Goal: Task Accomplishment & Management: Use online tool/utility

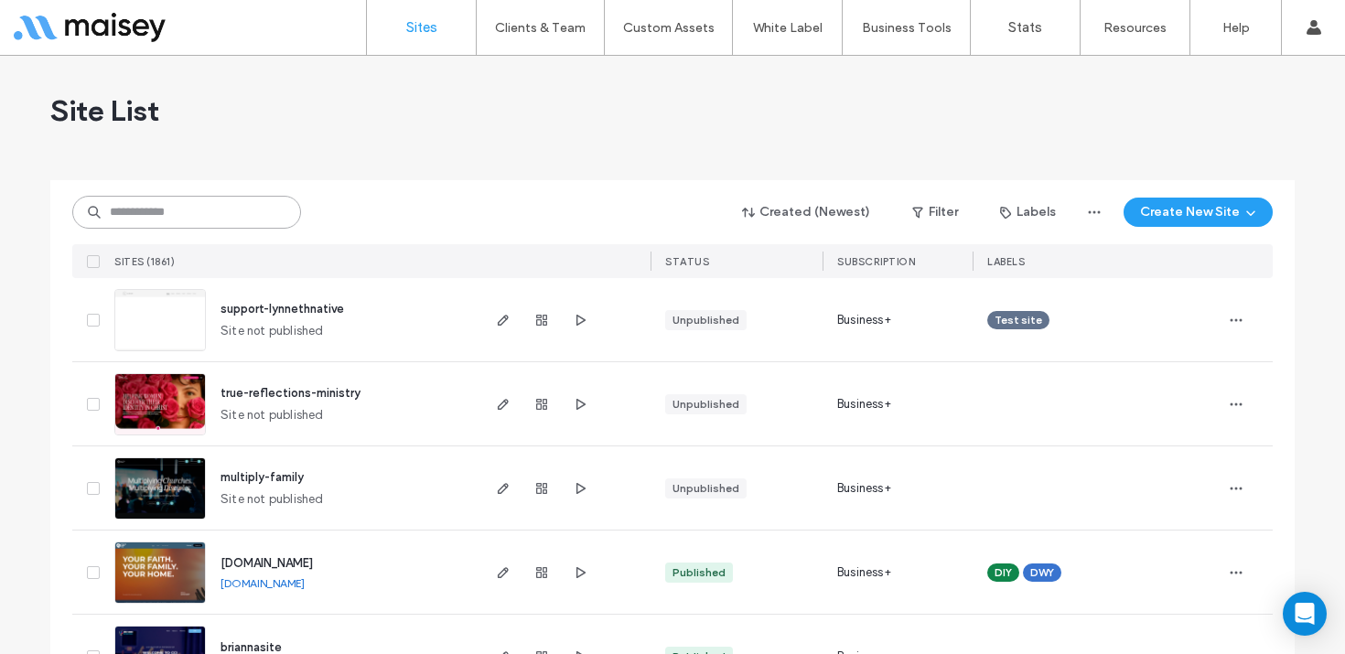
click at [189, 210] on input at bounding box center [186, 212] width 229 height 33
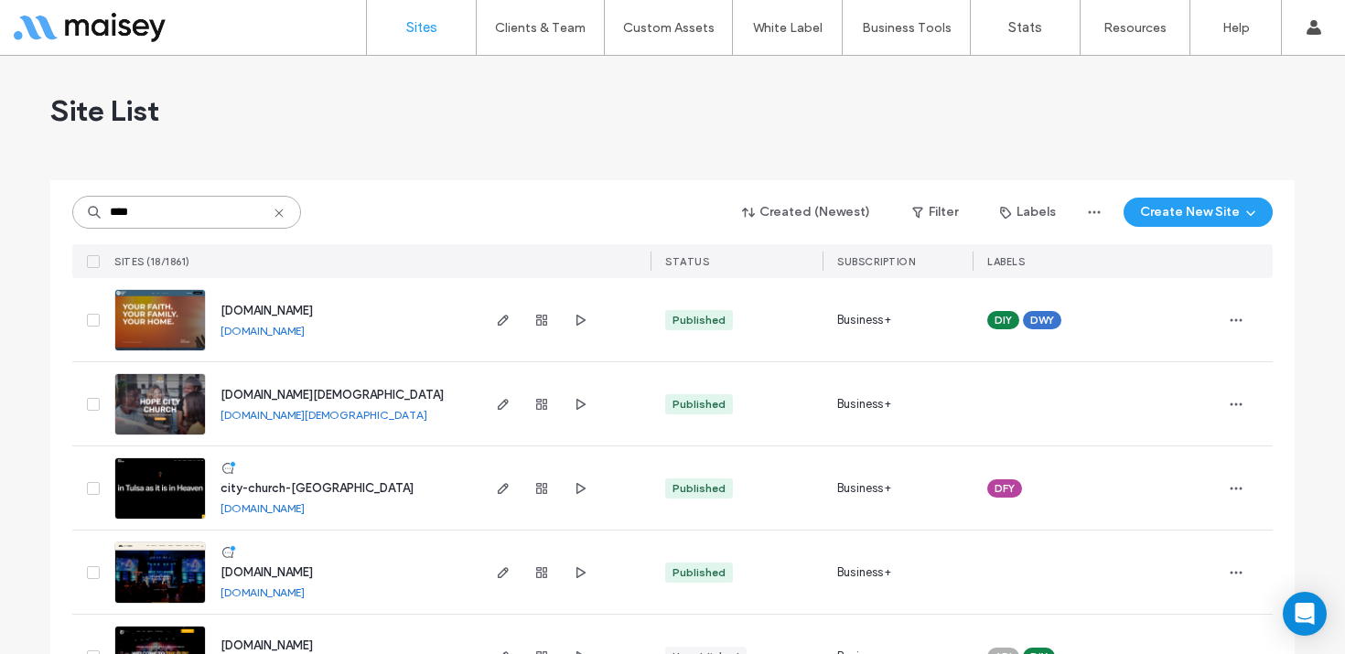
type input "****"
click at [143, 478] on img at bounding box center [160, 520] width 90 height 124
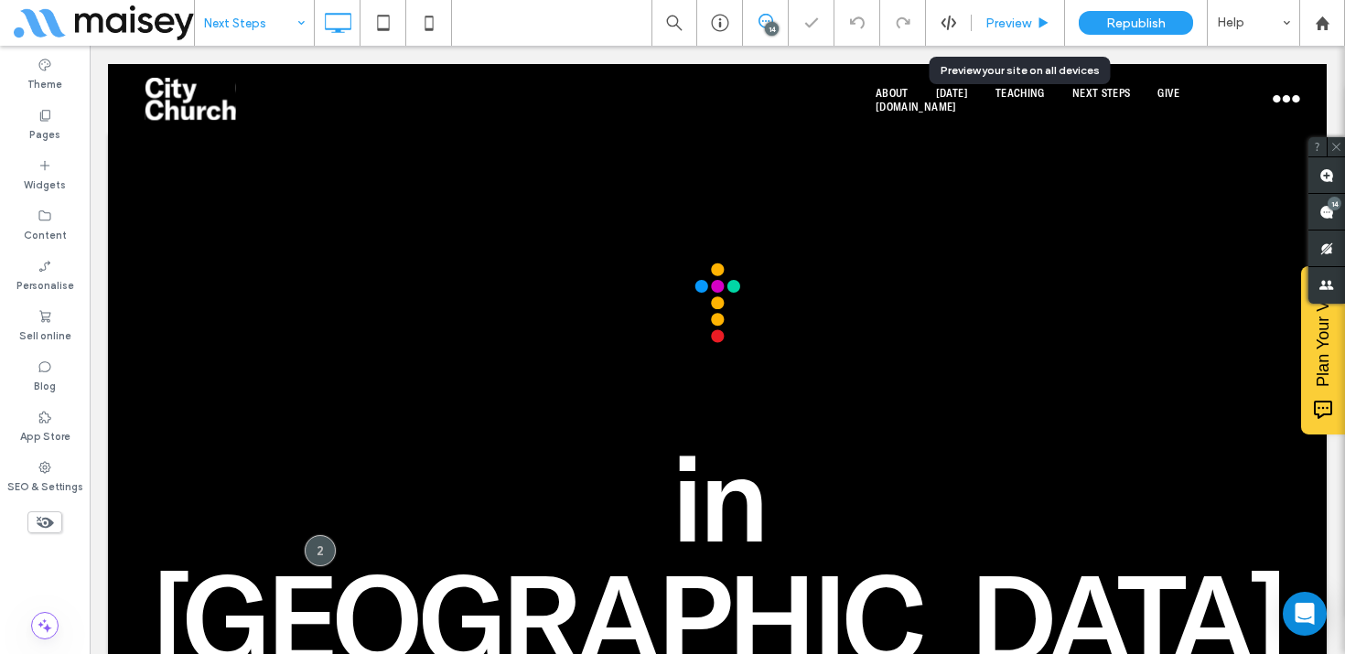
click at [992, 28] on span "Preview" at bounding box center [1008, 24] width 46 height 16
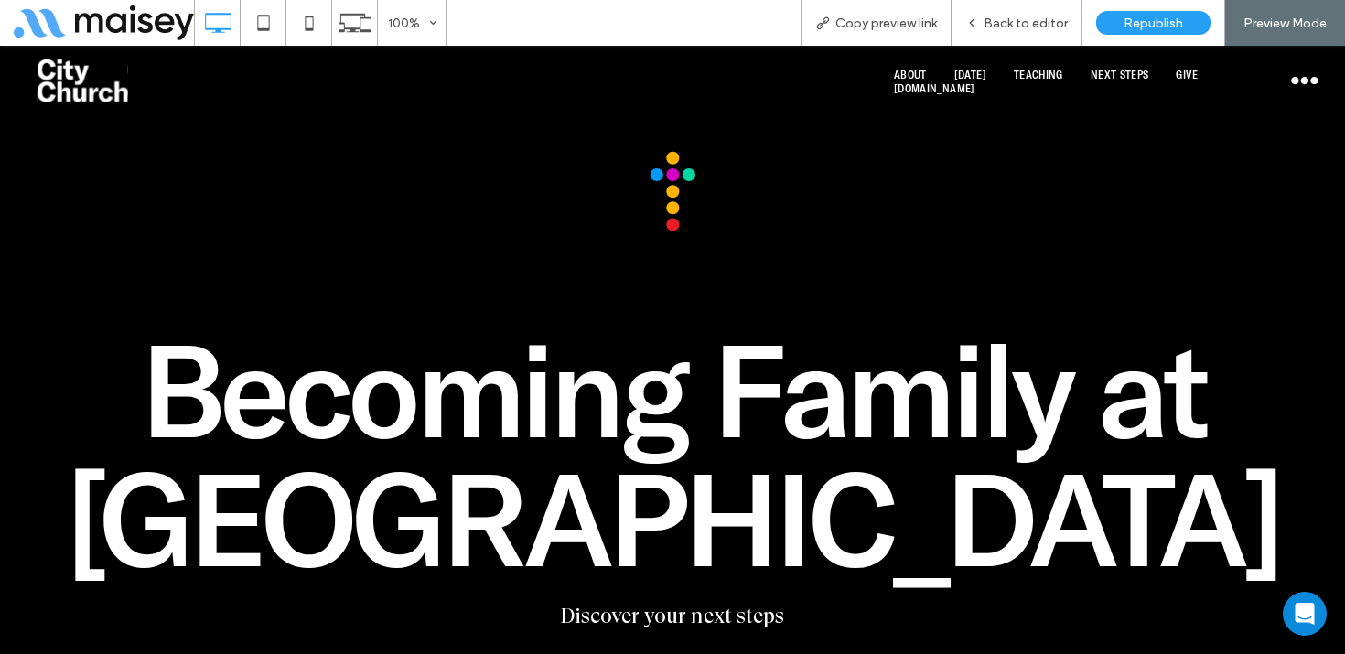
scroll to position [117, 0]
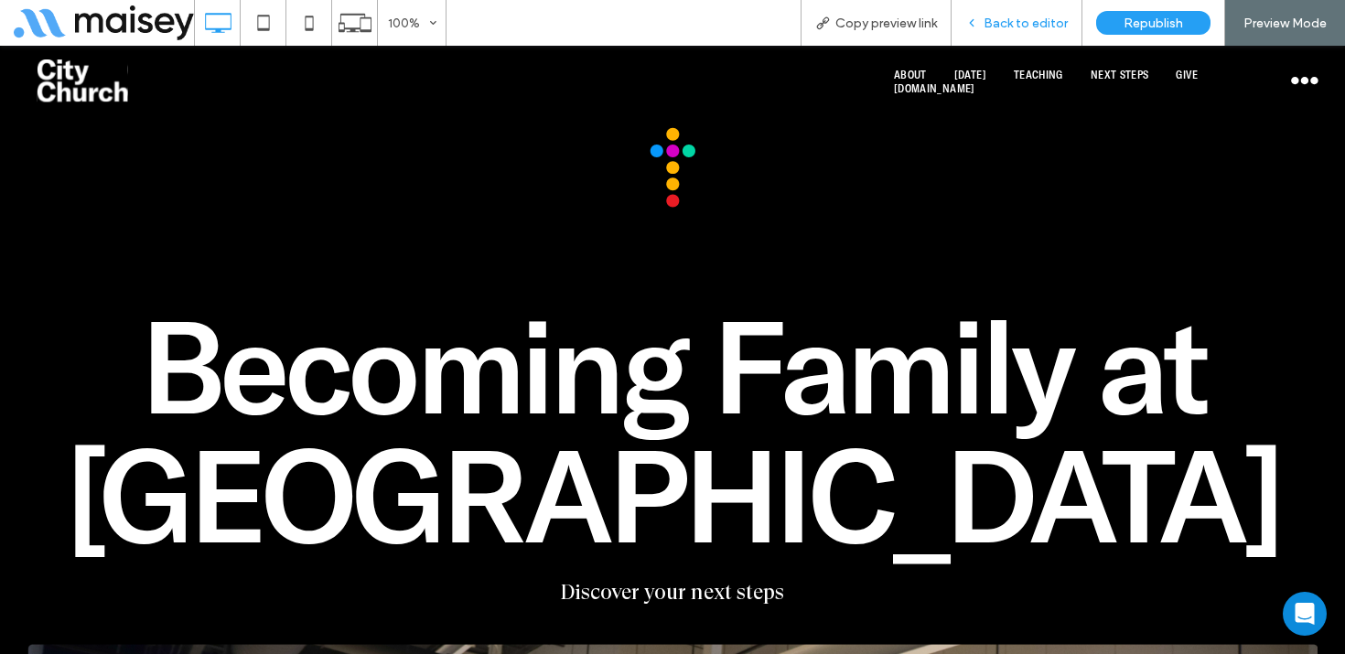
click at [1048, 35] on div "Back to editor" at bounding box center [1016, 23] width 131 height 46
click at [1004, 20] on span "Back to editor" at bounding box center [1025, 24] width 84 height 16
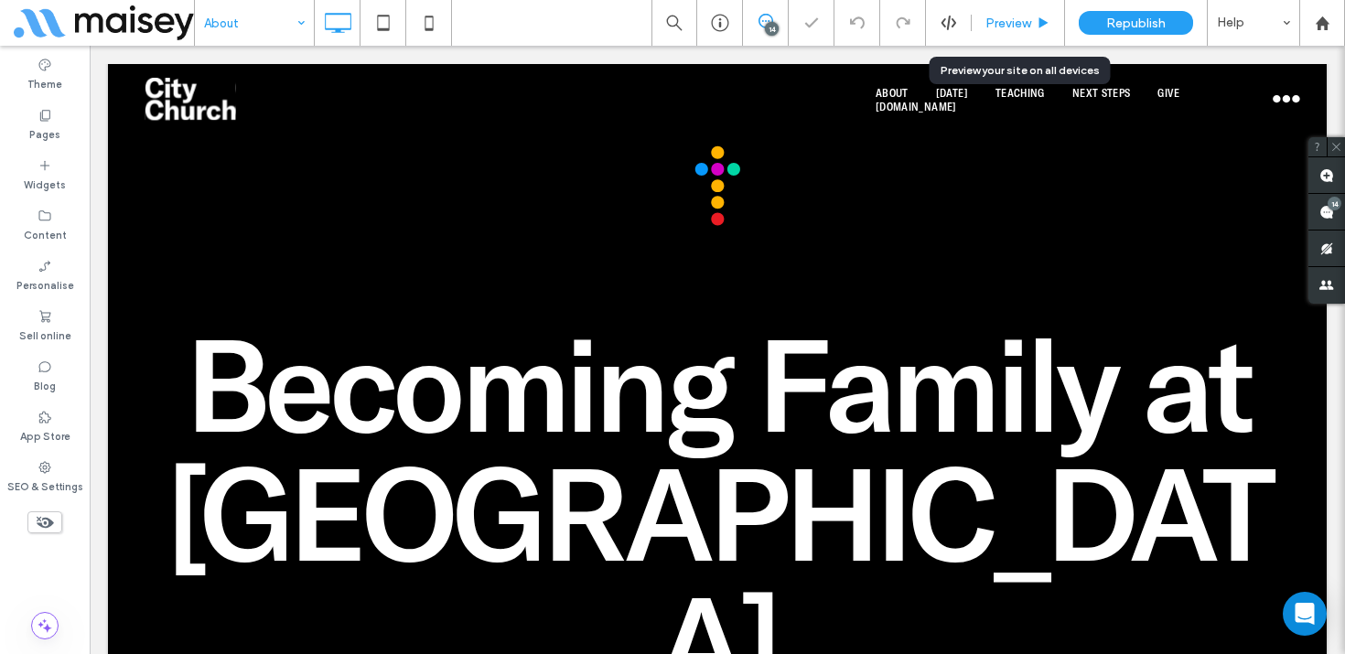
click at [1022, 22] on span "Preview" at bounding box center [1008, 24] width 46 height 16
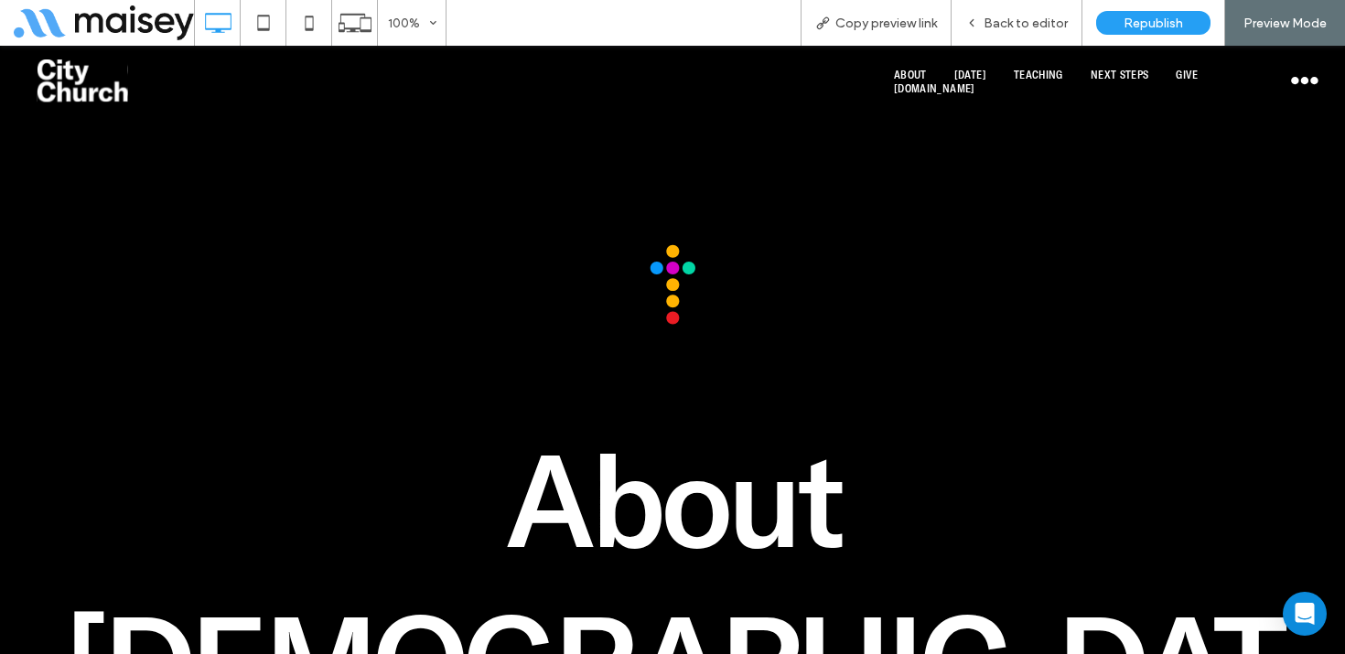
drag, startPoint x: 67, startPoint y: 86, endPoint x: 78, endPoint y: 132, distance: 47.0
click at [67, 86] on img at bounding box center [82, 80] width 91 height 43
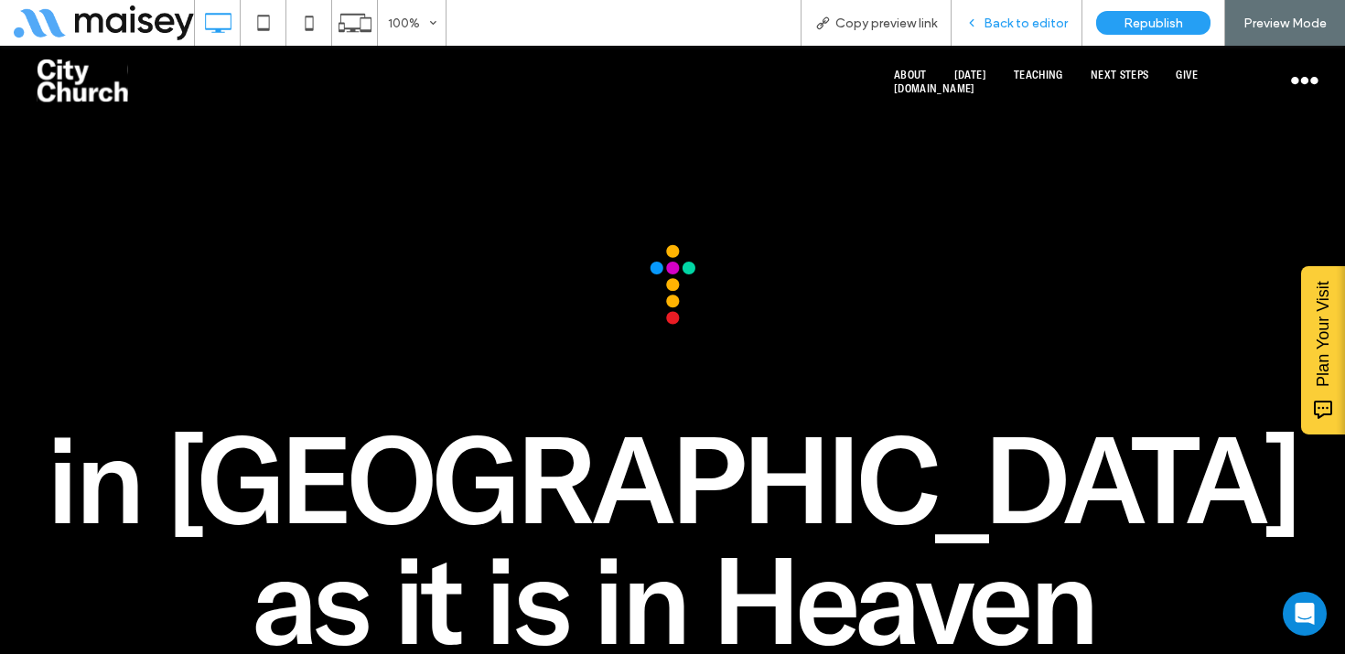
click at [1041, 31] on div "Back to editor" at bounding box center [1016, 23] width 131 height 46
click at [1042, 16] on span "Back to editor" at bounding box center [1025, 24] width 84 height 16
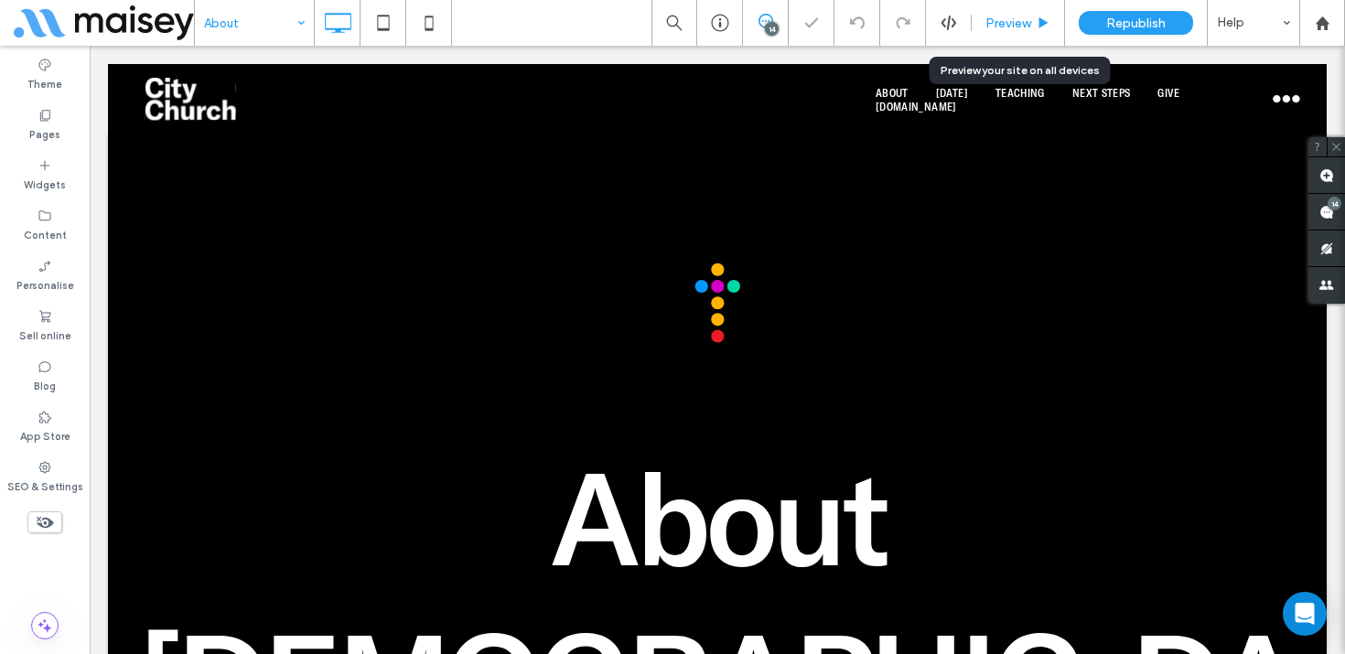
click at [1023, 11] on div "Preview" at bounding box center [1018, 23] width 93 height 46
click at [1008, 32] on div "Preview" at bounding box center [1018, 23] width 93 height 46
click at [1002, 23] on span "Preview" at bounding box center [1008, 24] width 46 height 16
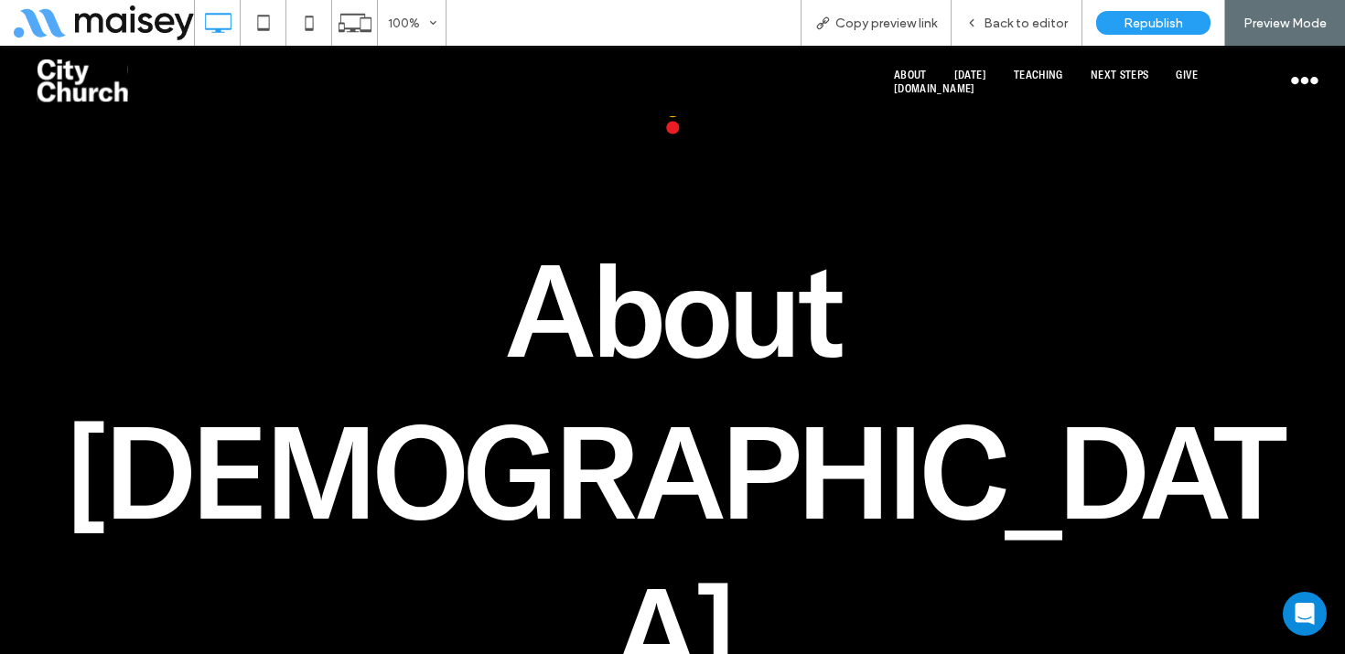
scroll to position [192, 0]
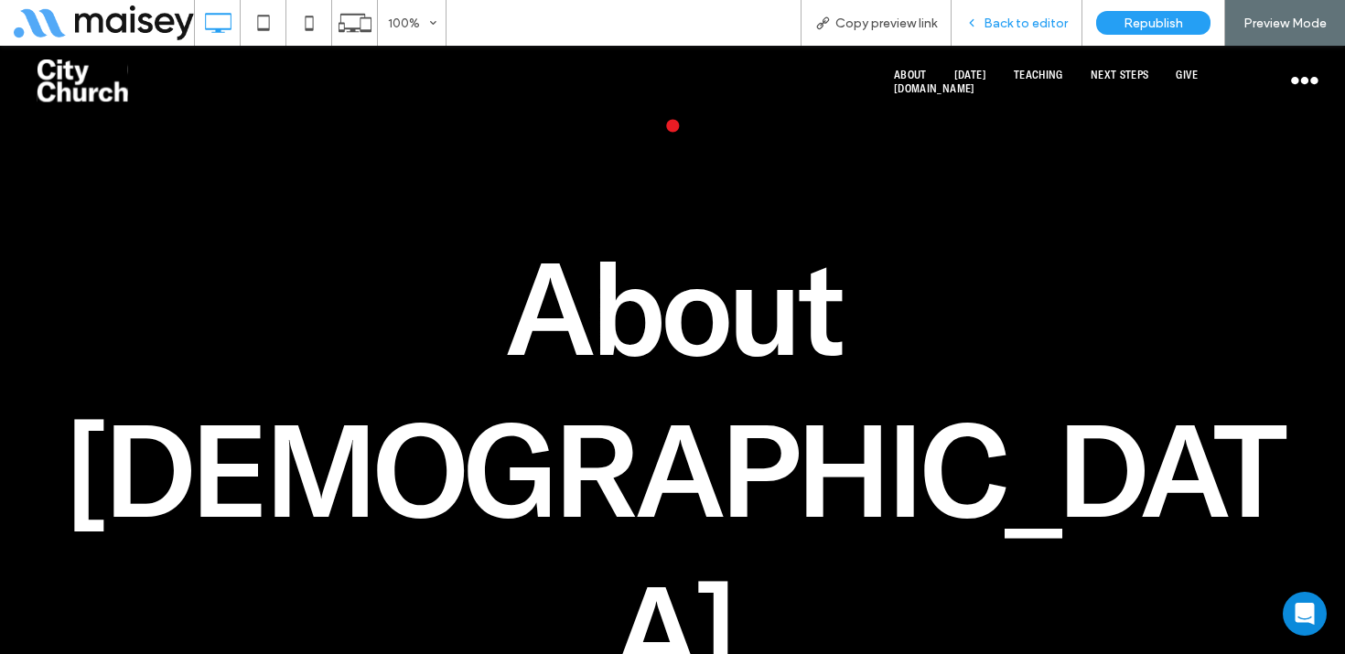
click at [1017, 24] on span "Back to editor" at bounding box center [1025, 24] width 84 height 16
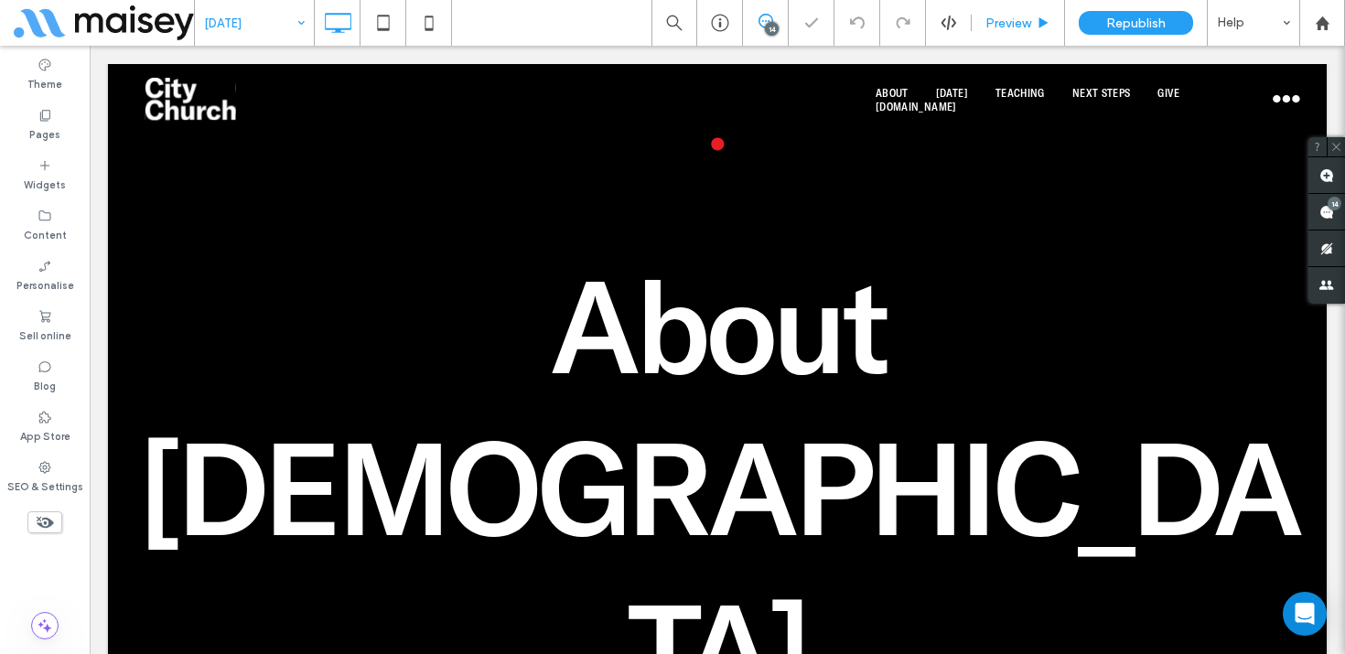
click at [1012, 14] on div "Preview" at bounding box center [1018, 23] width 93 height 46
click at [1034, 28] on div "Preview" at bounding box center [1018, 24] width 92 height 16
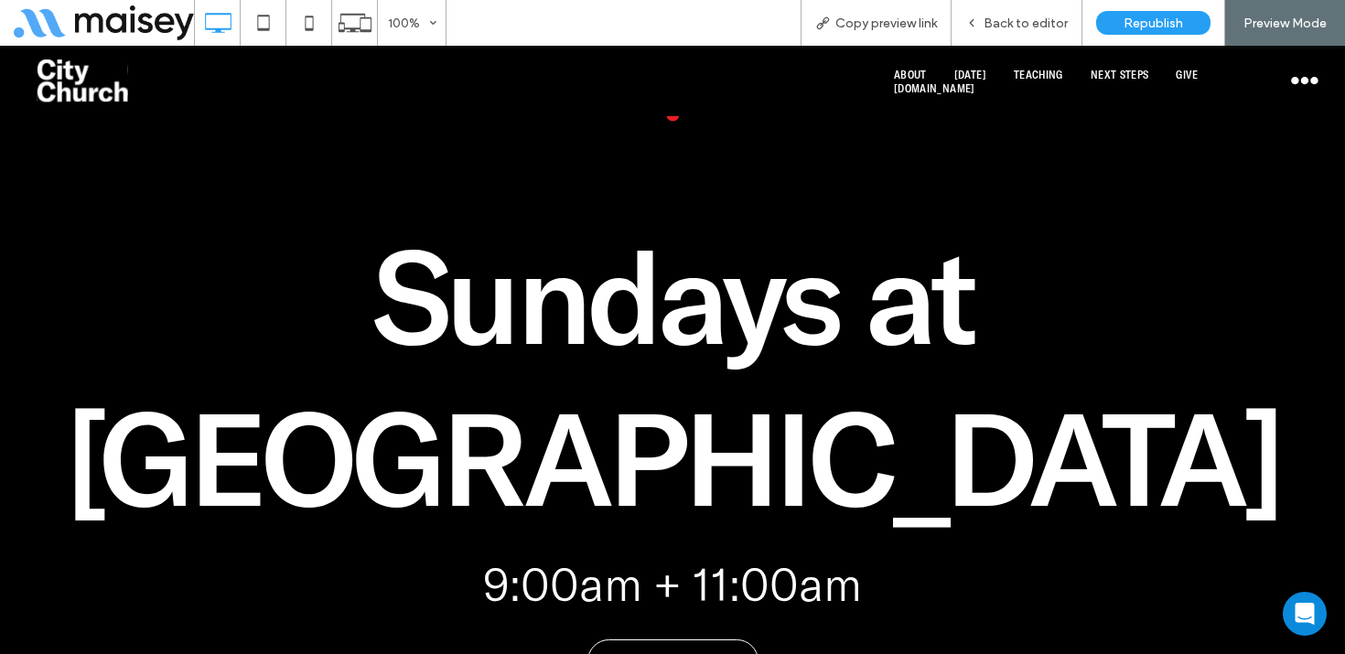
scroll to position [242, 0]
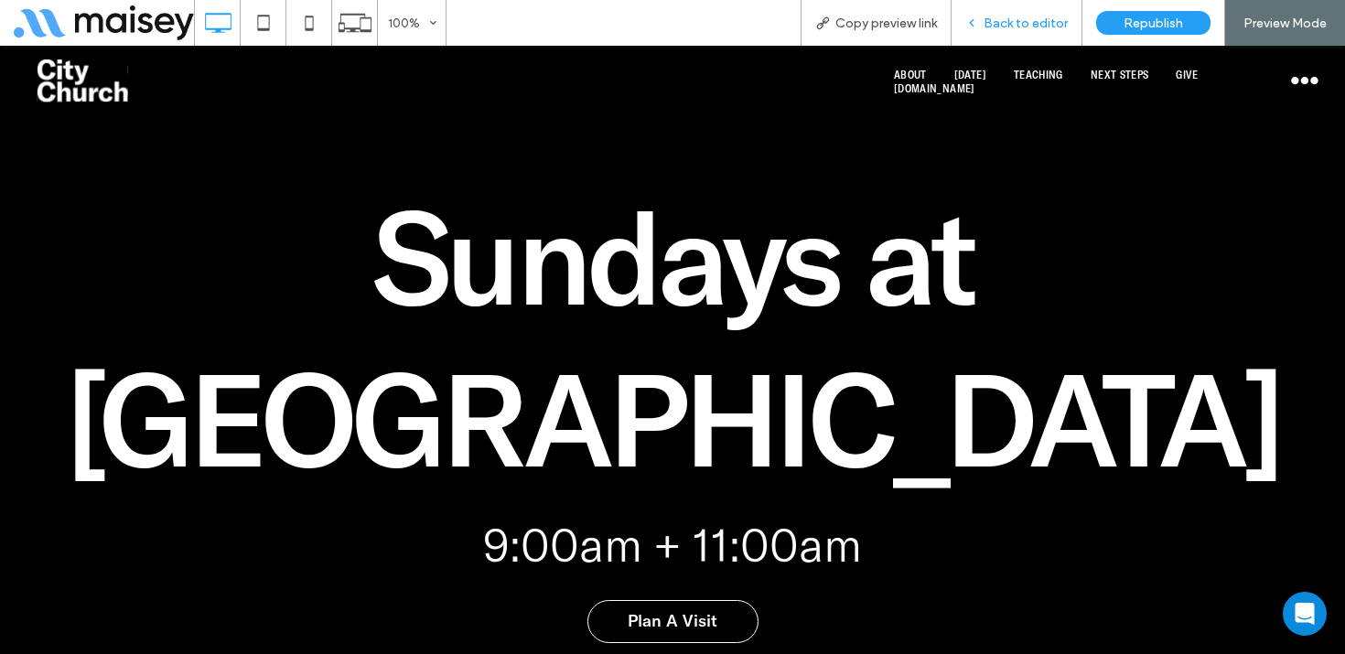
click at [1049, 35] on div "Back to editor" at bounding box center [1016, 23] width 131 height 46
click at [1015, 21] on span "Back to editor" at bounding box center [1025, 24] width 84 height 16
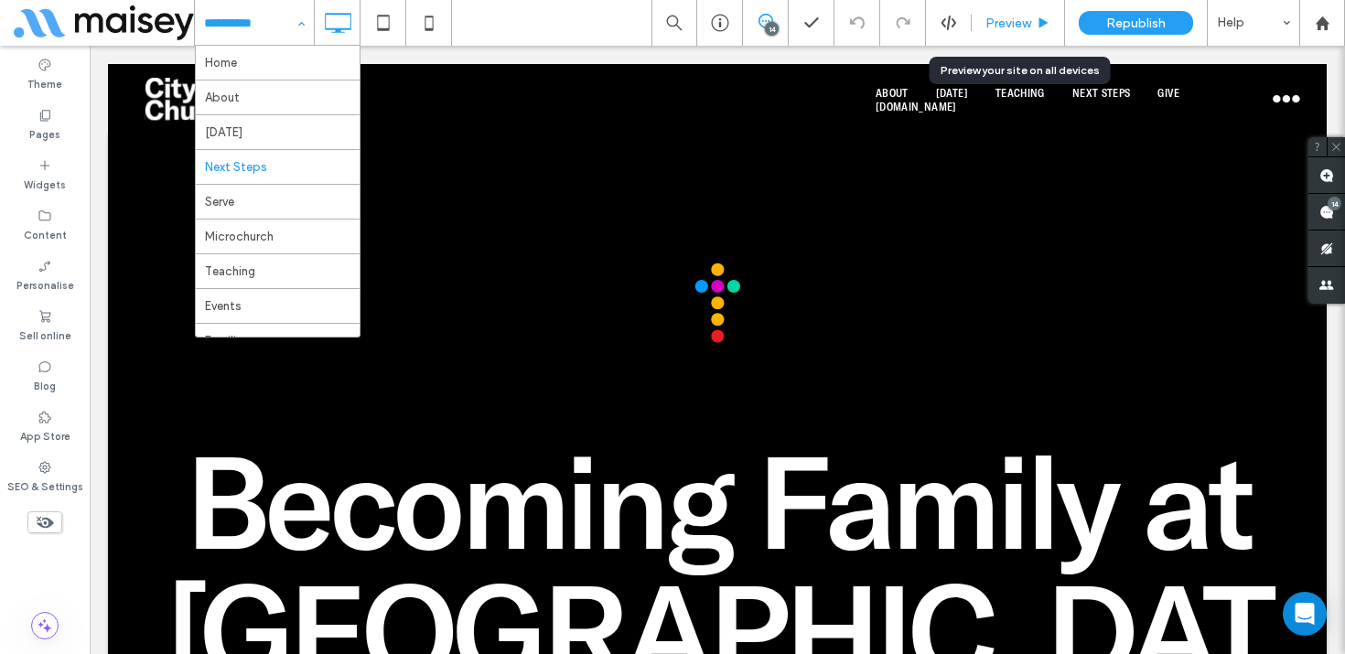
click at [1037, 1] on div "Preview" at bounding box center [1018, 23] width 93 height 46
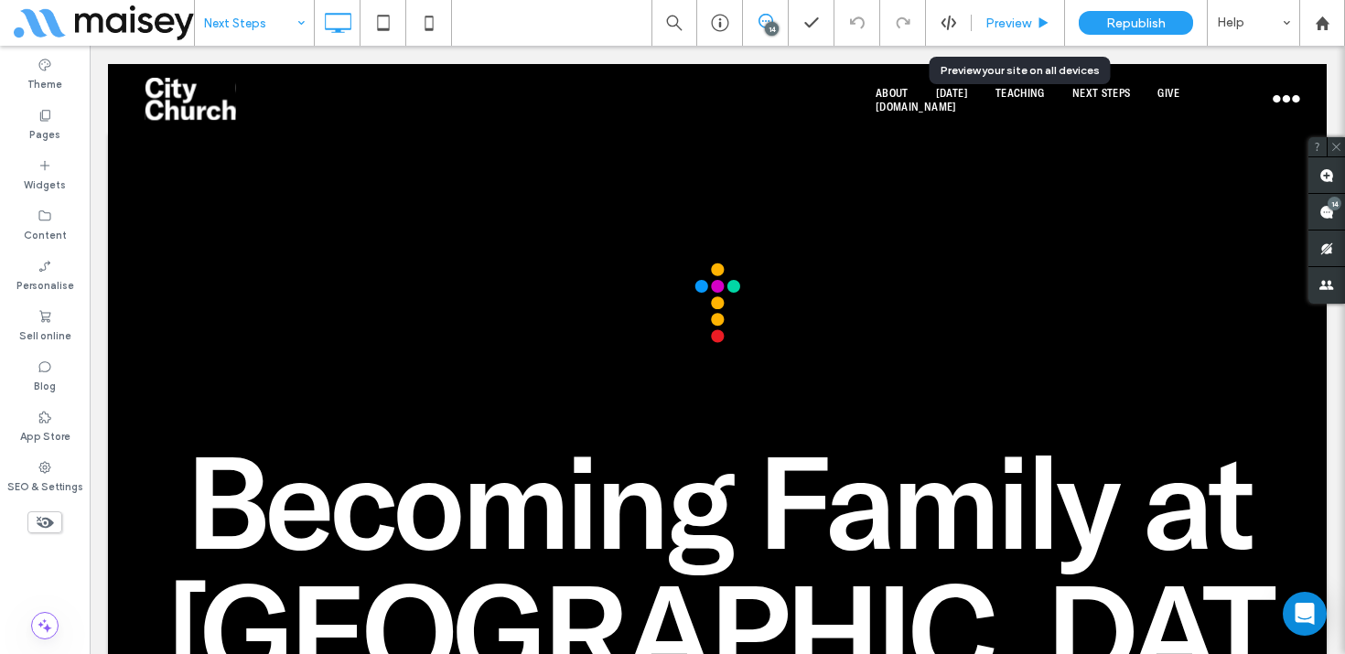
click at [1026, 16] on span "Preview" at bounding box center [1008, 24] width 46 height 16
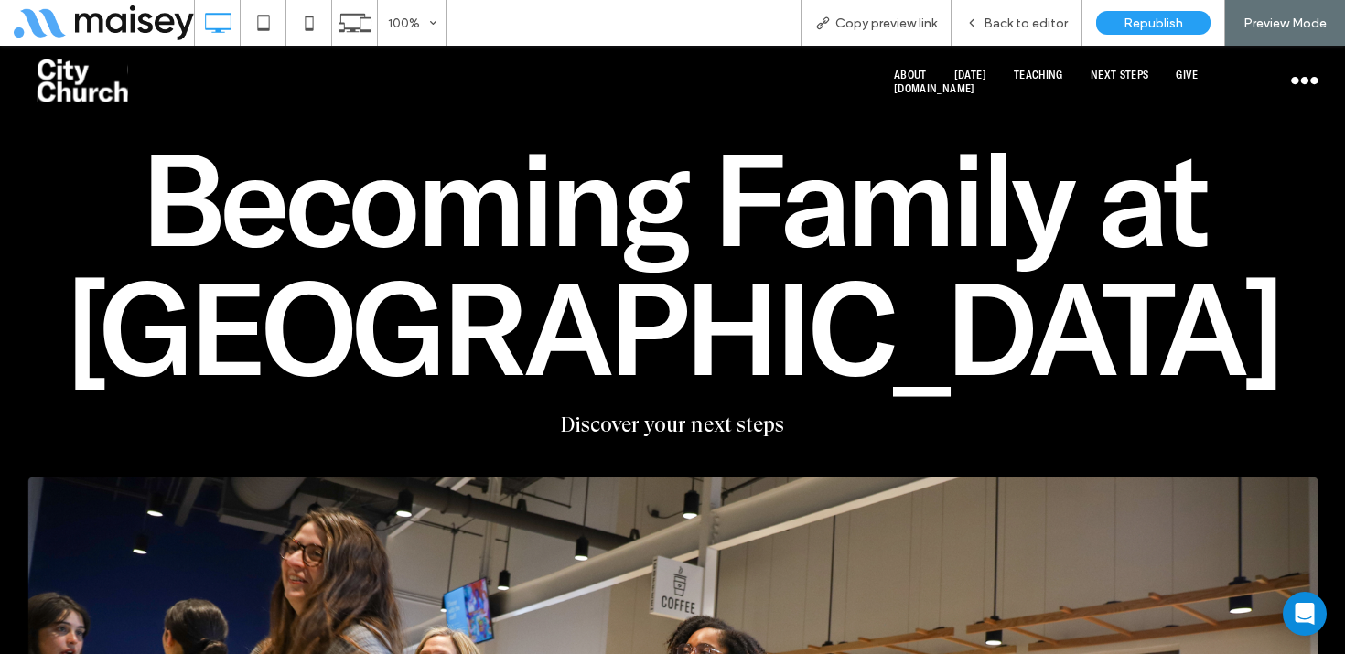
scroll to position [266, 0]
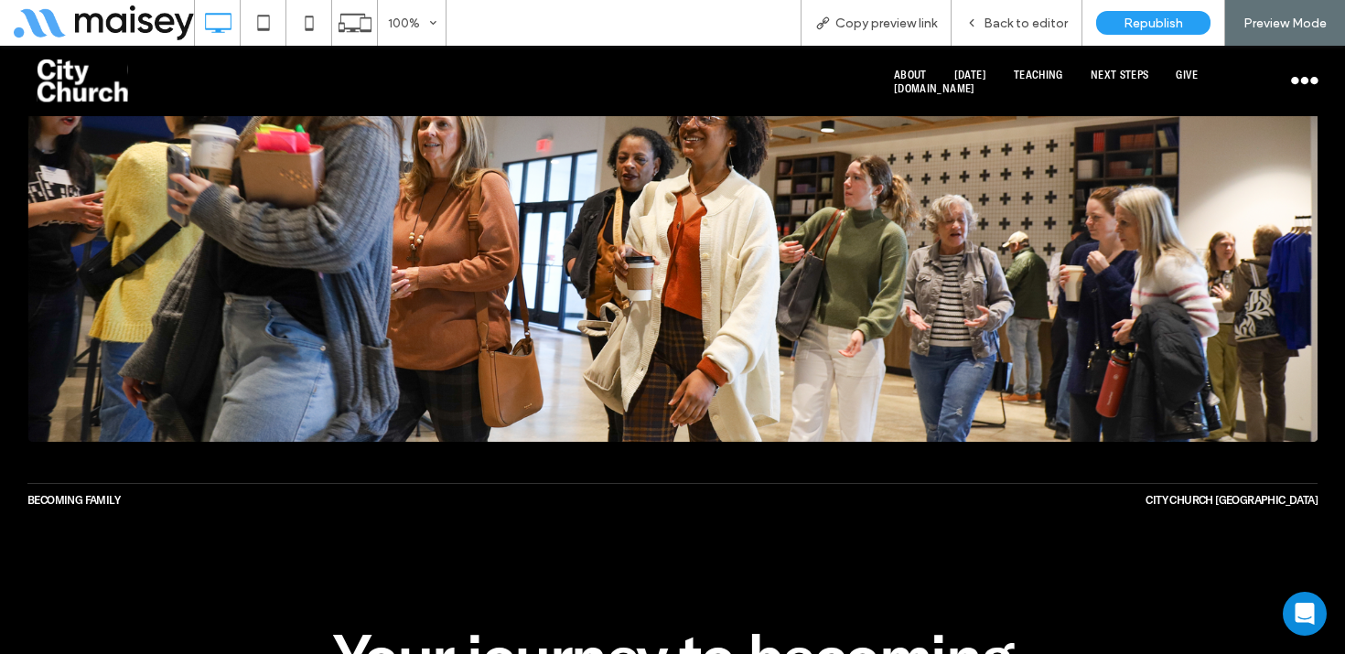
scroll to position [921, 0]
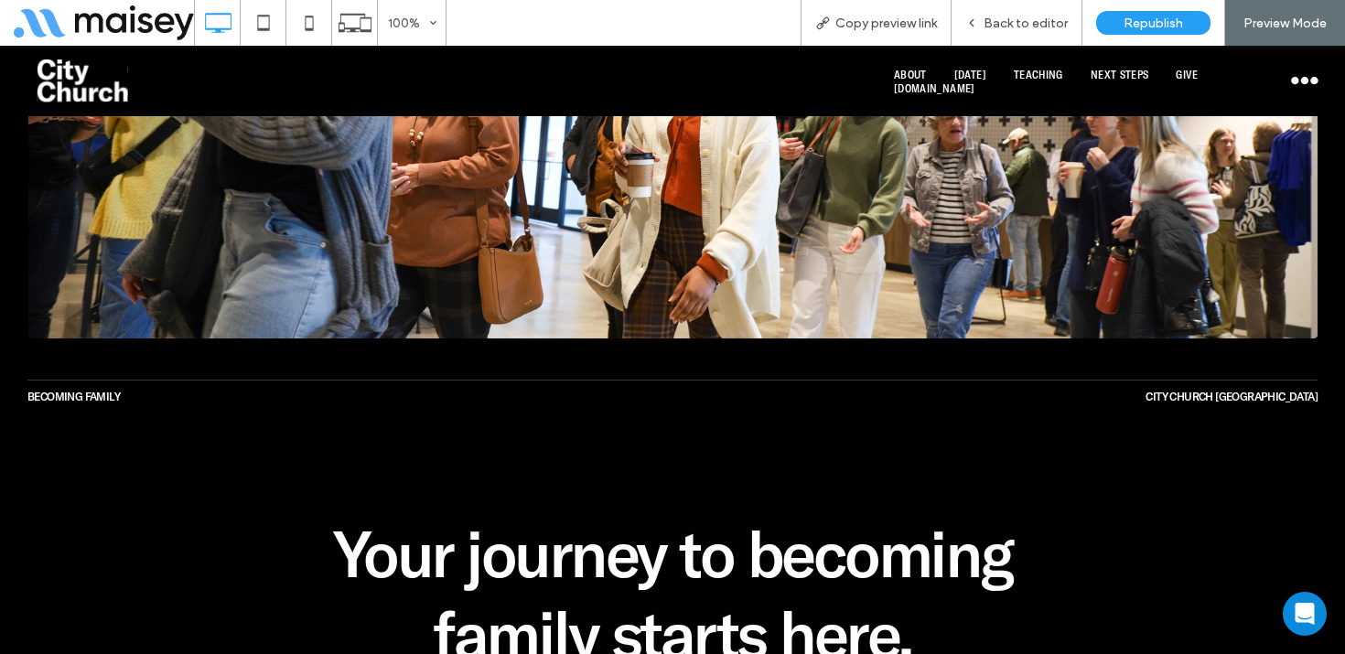
click at [99, 87] on img at bounding box center [82, 80] width 91 height 43
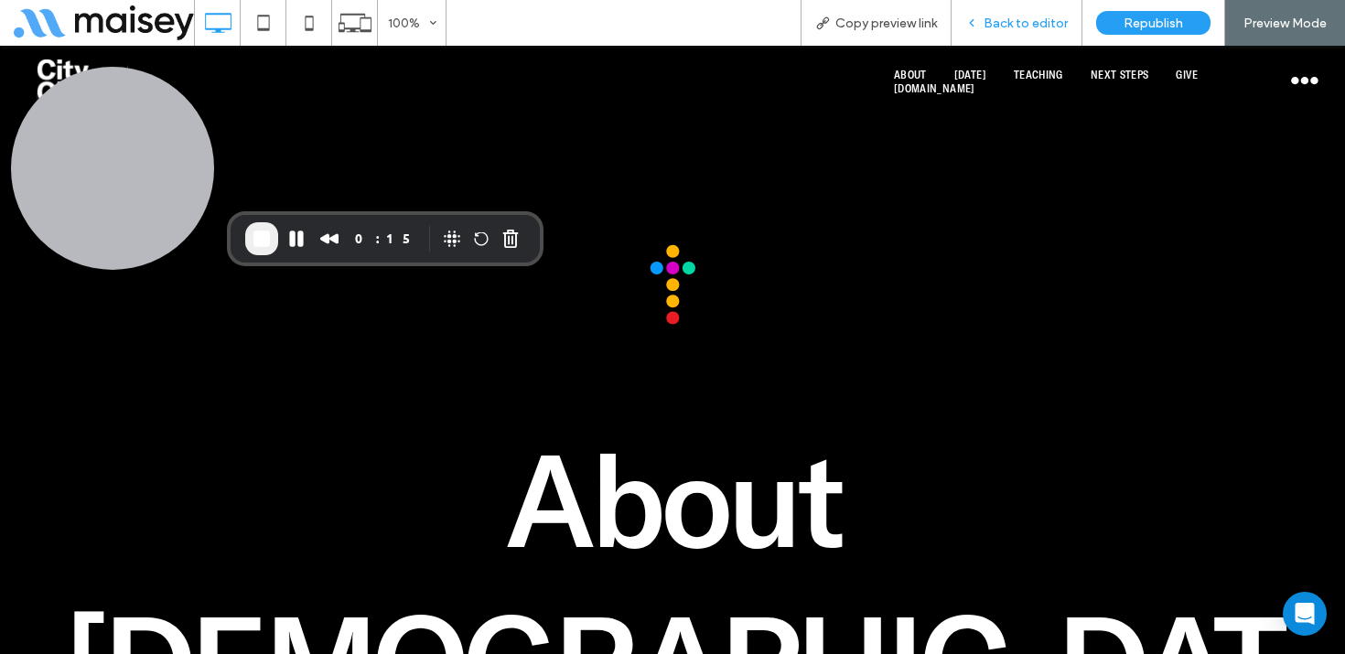
click at [1045, 4] on div "Back to editor" at bounding box center [1016, 23] width 131 height 46
click at [1031, 23] on span "Back to editor" at bounding box center [1025, 24] width 84 height 16
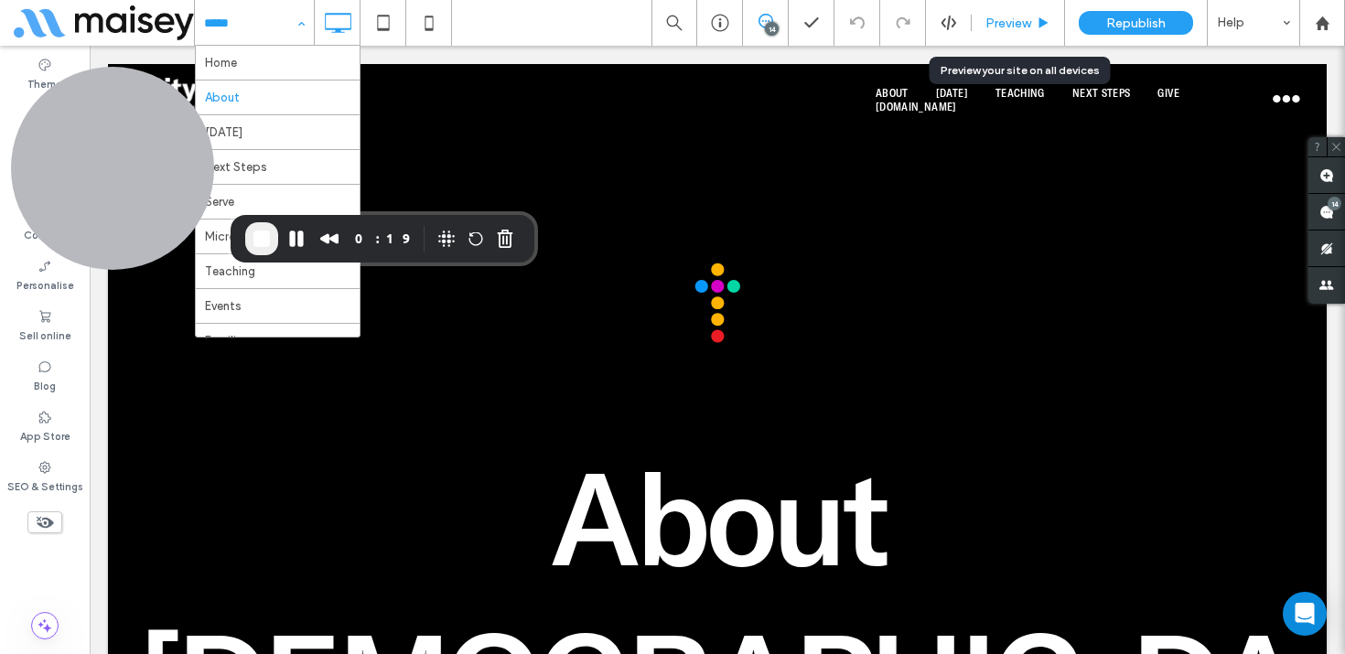
click at [1005, 24] on span "Preview" at bounding box center [1008, 24] width 46 height 16
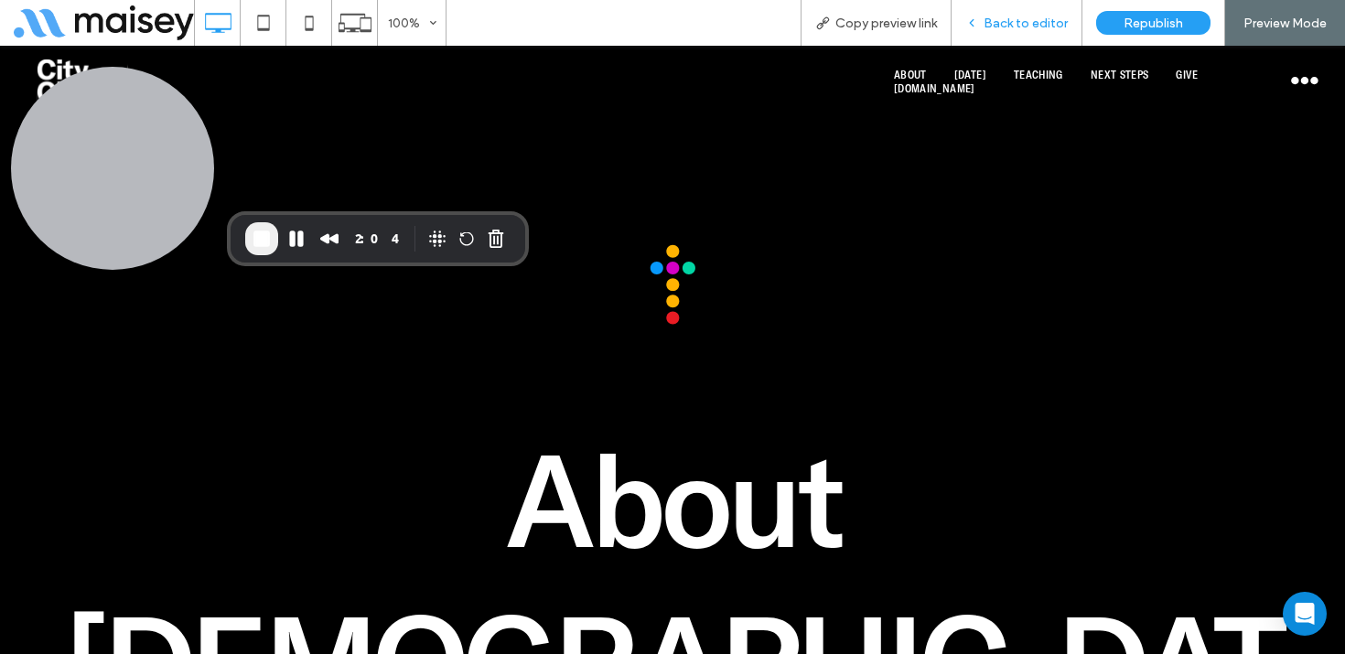
click at [1050, 19] on span "Back to editor" at bounding box center [1025, 24] width 84 height 16
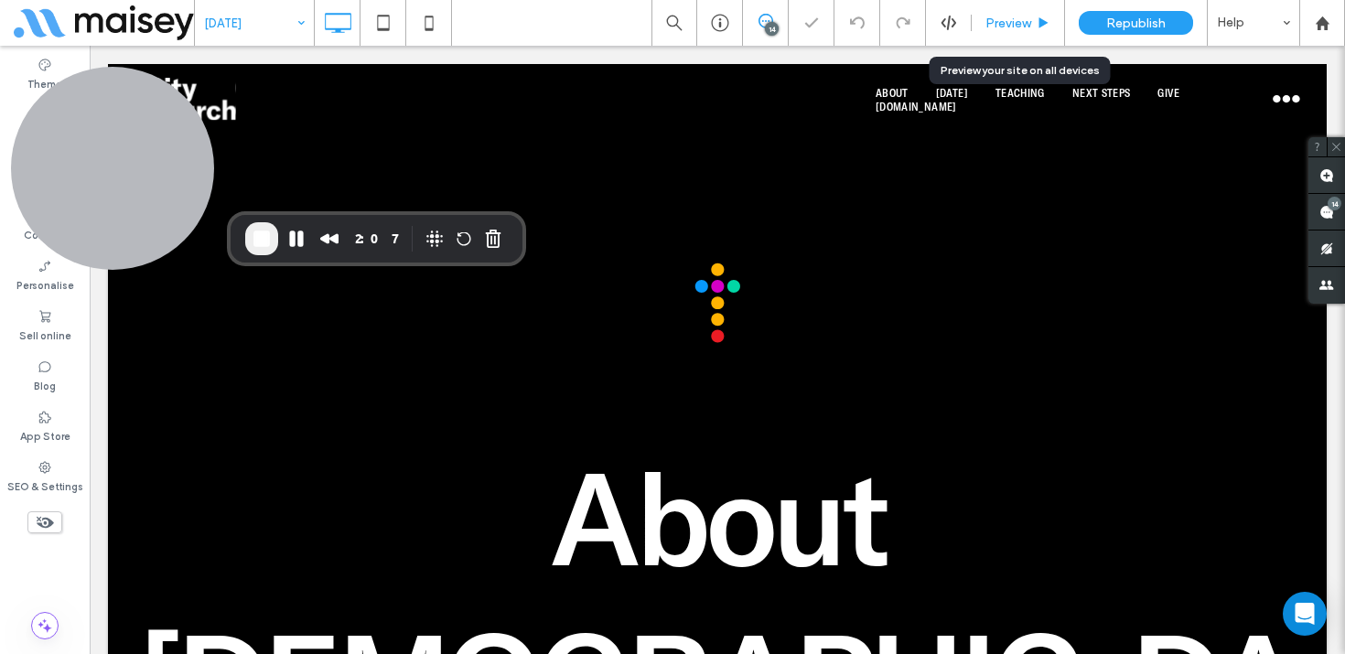
click at [1025, 27] on span "Preview" at bounding box center [1008, 24] width 46 height 16
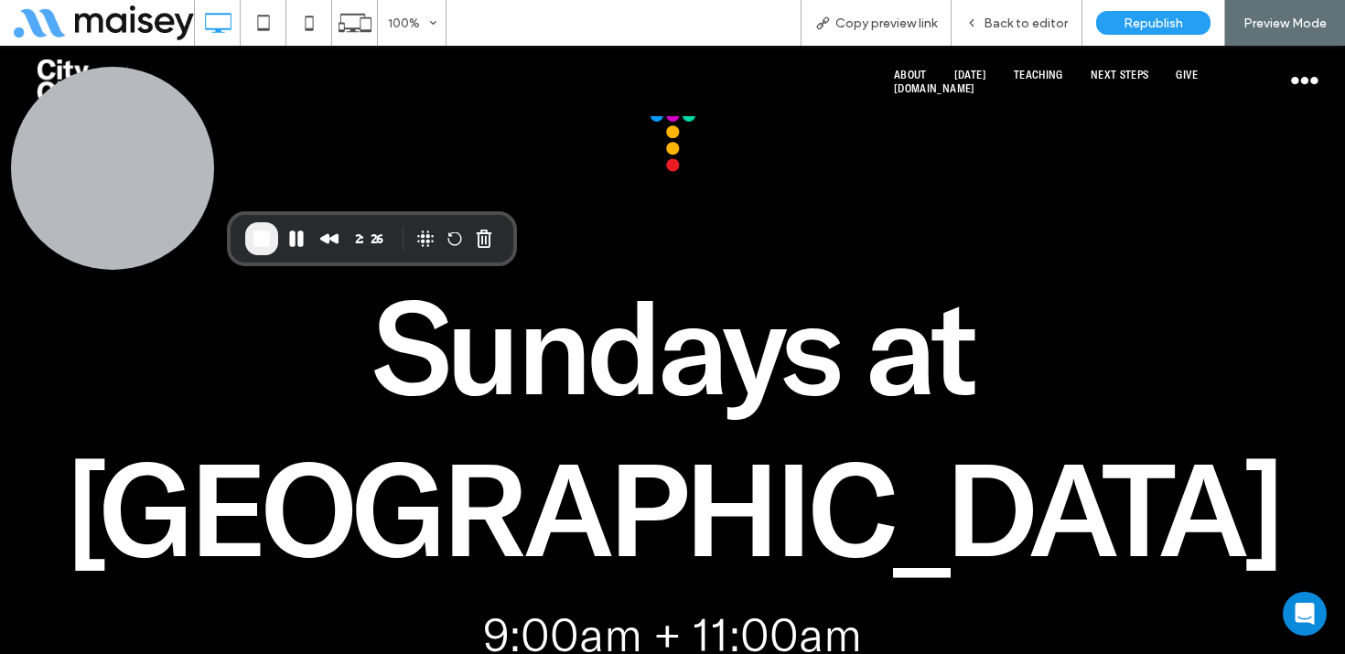
scroll to position [117, 0]
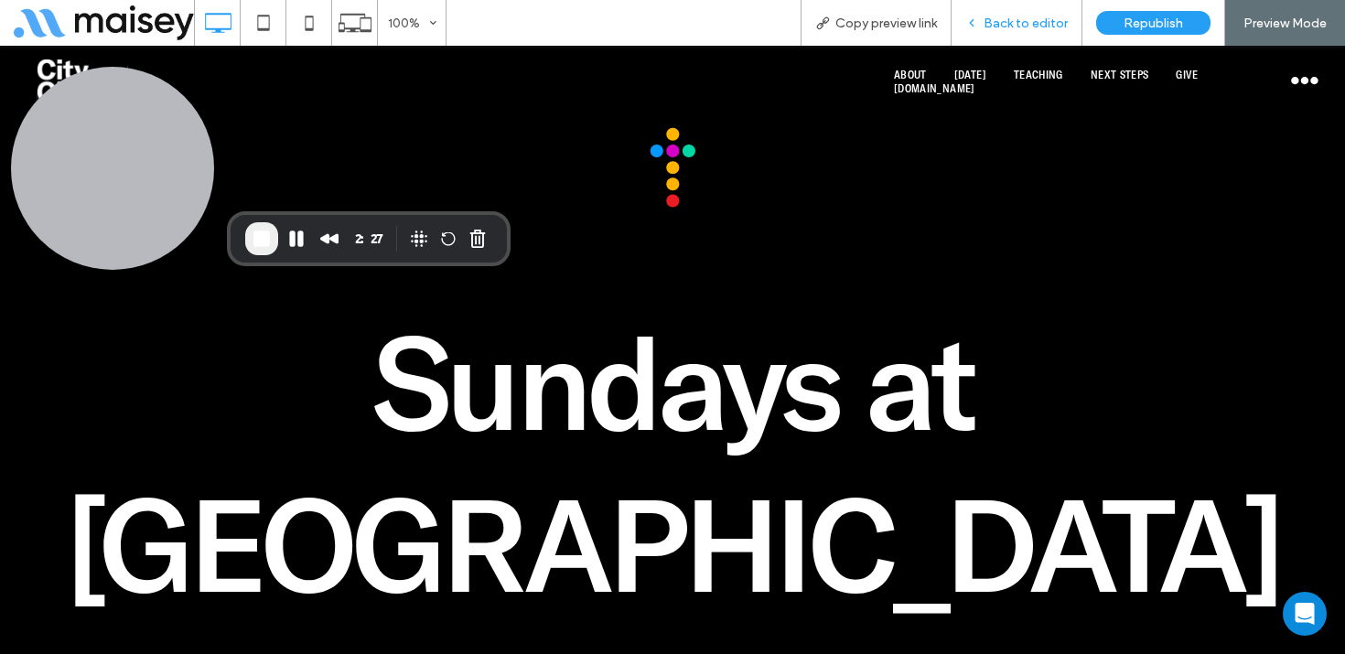
click at [1036, 14] on div "Back to editor" at bounding box center [1016, 23] width 131 height 46
click at [1037, 6] on div "Back to editor" at bounding box center [1016, 23] width 131 height 46
click at [1030, 27] on span "Back to editor" at bounding box center [1025, 24] width 84 height 16
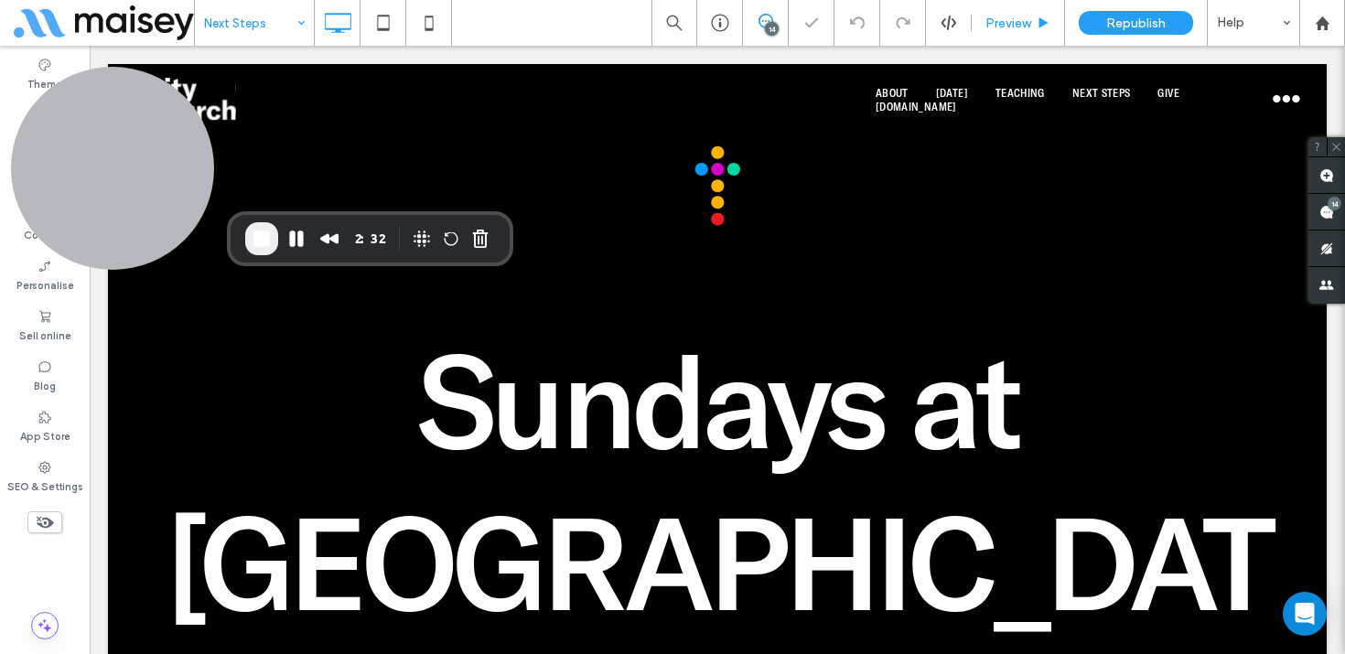
click at [1023, 21] on span "Preview" at bounding box center [1008, 24] width 46 height 16
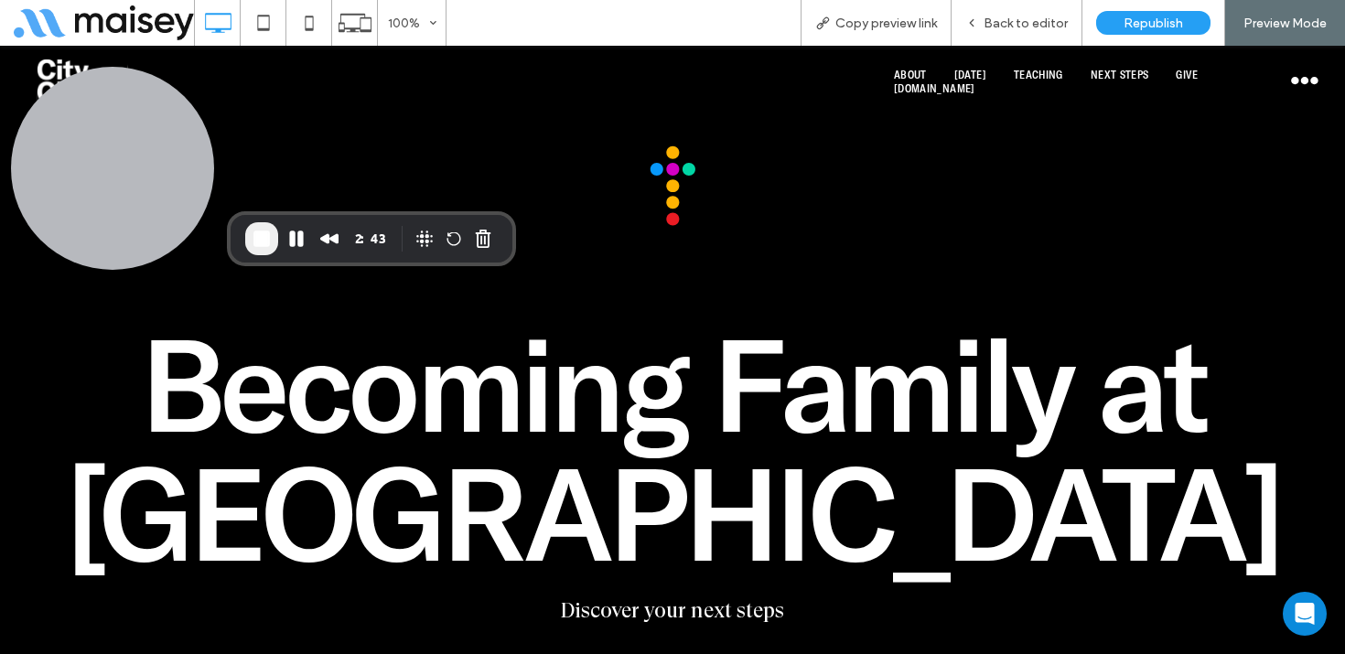
scroll to position [181, 0]
